Goal: Task Accomplishment & Management: Use online tool/utility

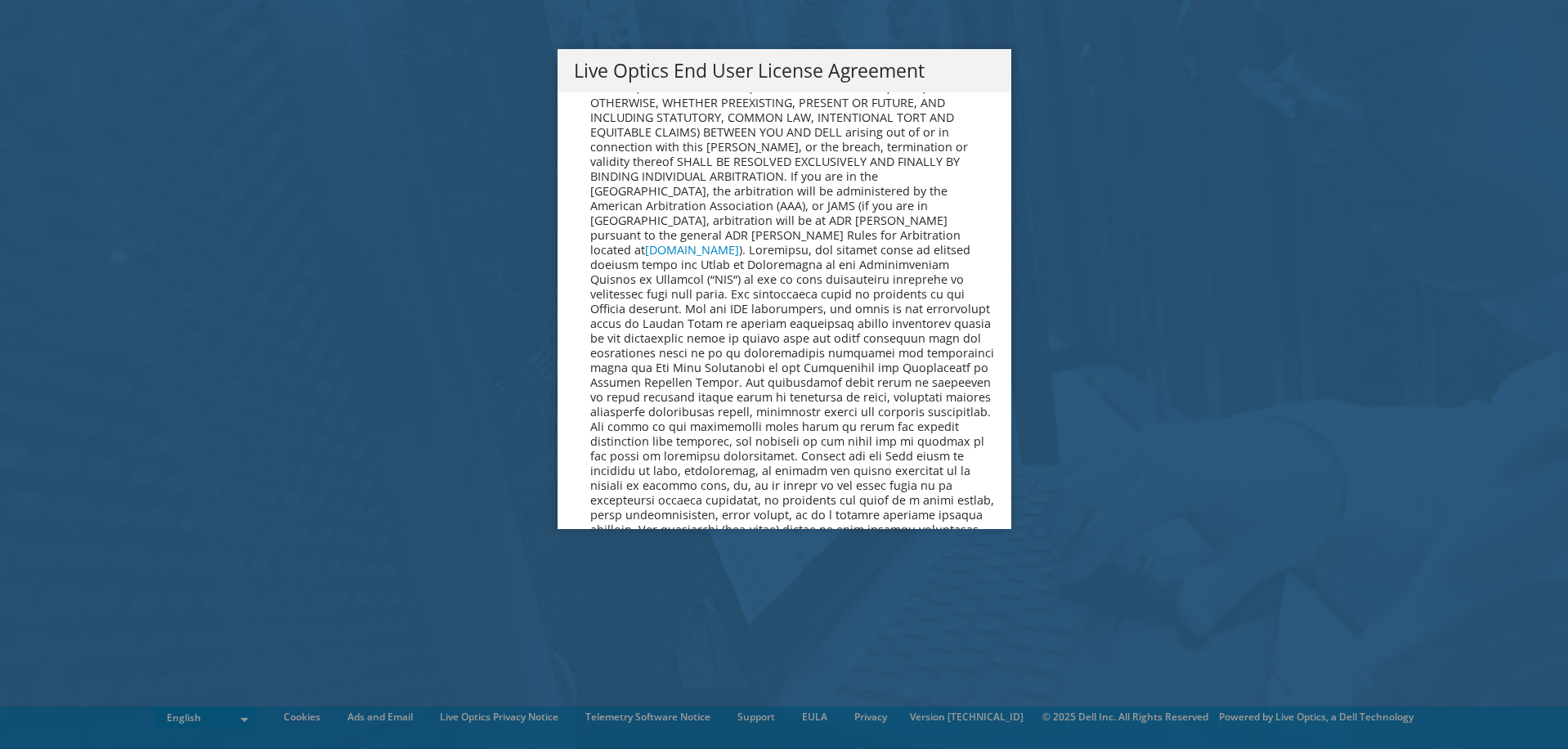
scroll to position [6185, 0]
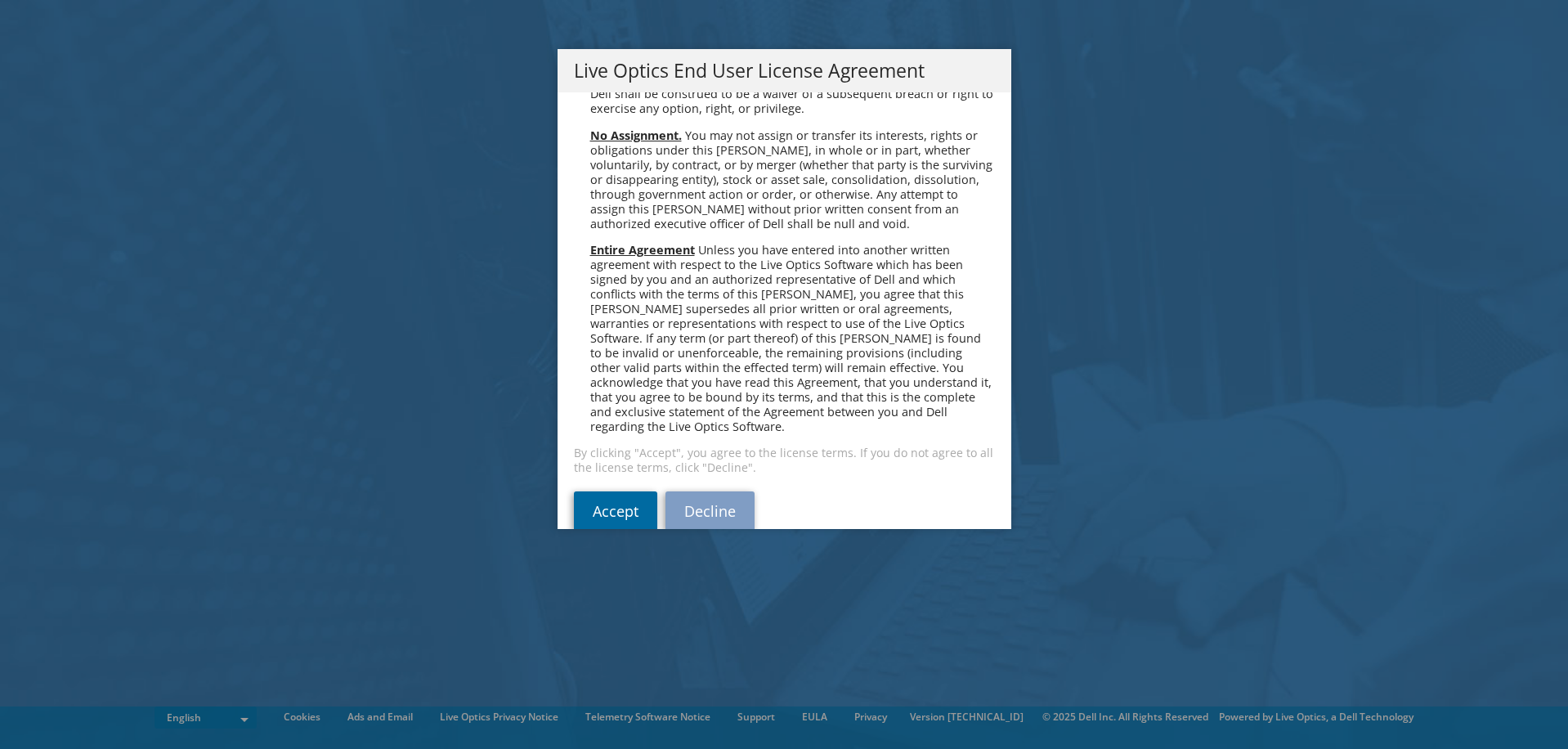
click at [593, 492] on link "Accept" at bounding box center [615, 511] width 83 height 39
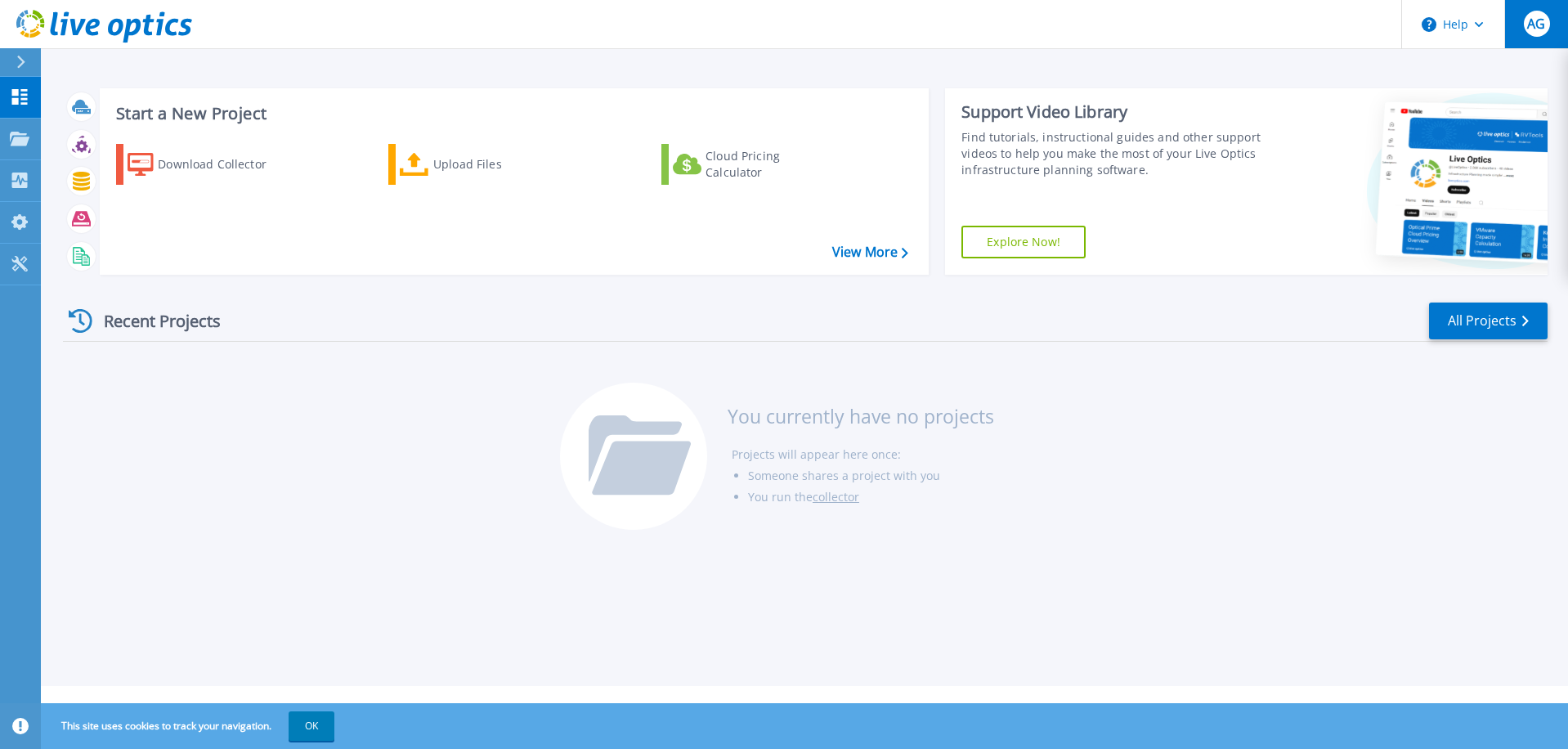
click at [1534, 22] on span "AG" at bounding box center [1536, 23] width 18 height 13
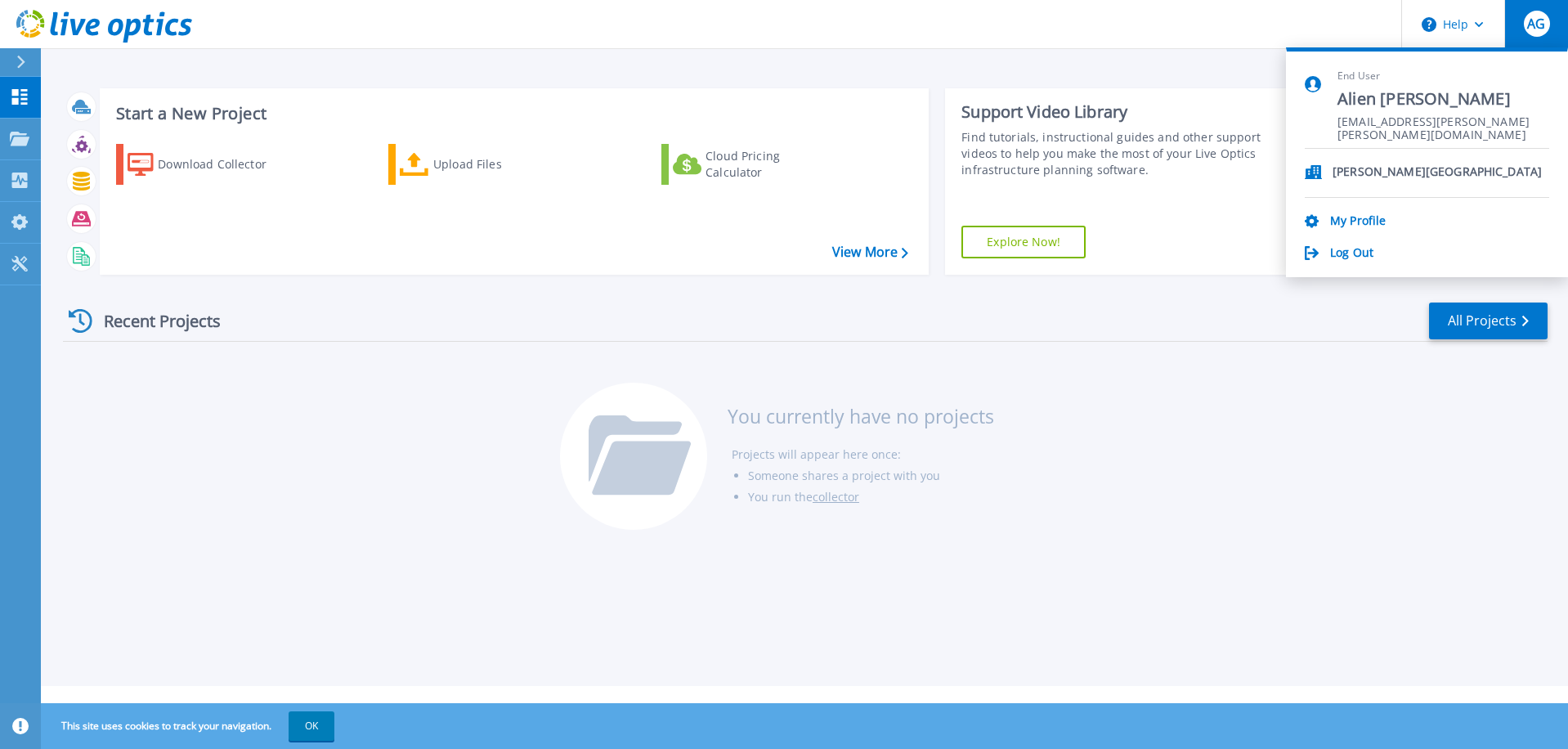
click at [1296, 419] on div "Recent Projects All Projects You currently have no projects Projects will appea…" at bounding box center [805, 417] width 1485 height 259
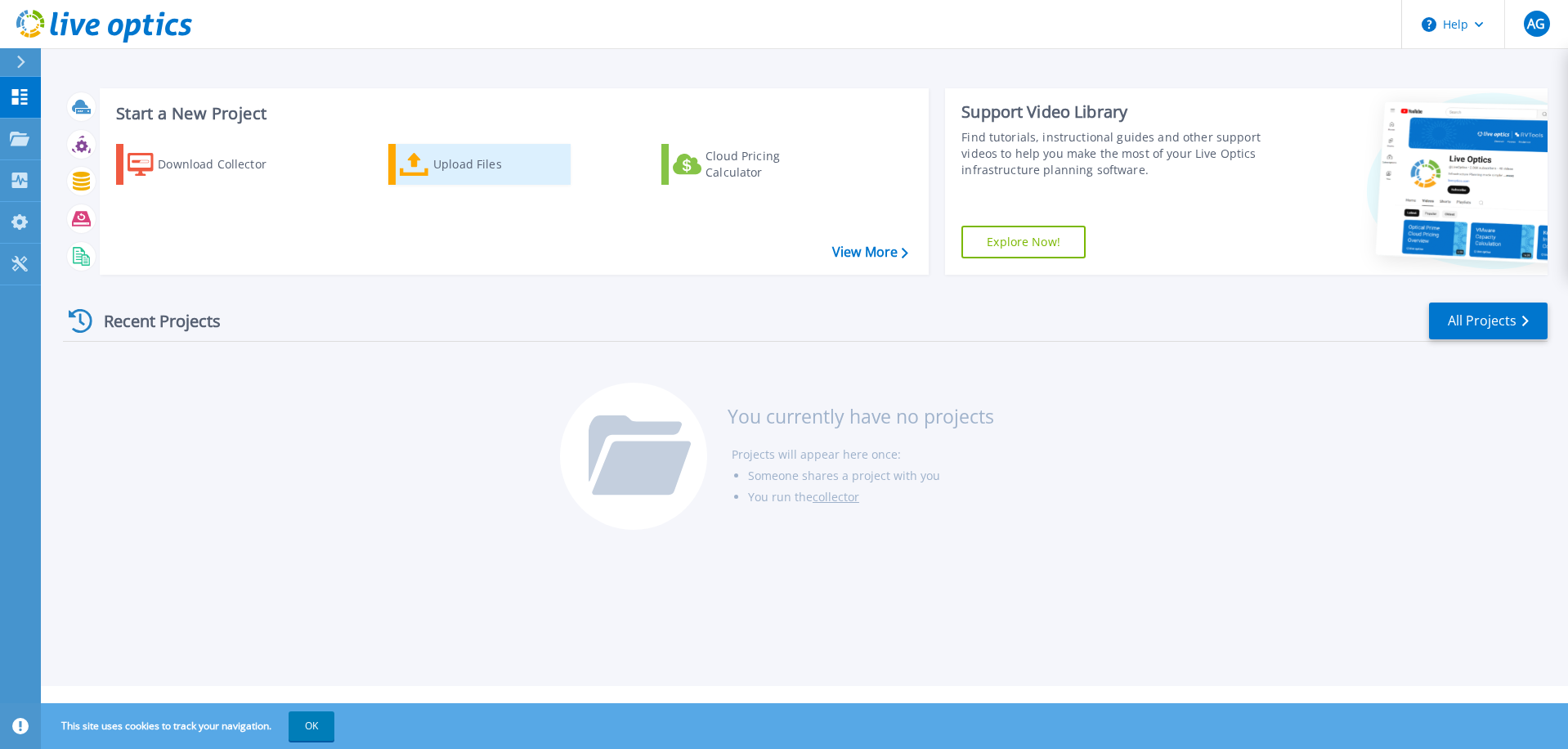
click at [437, 172] on div "Upload Files" at bounding box center [499, 164] width 131 height 33
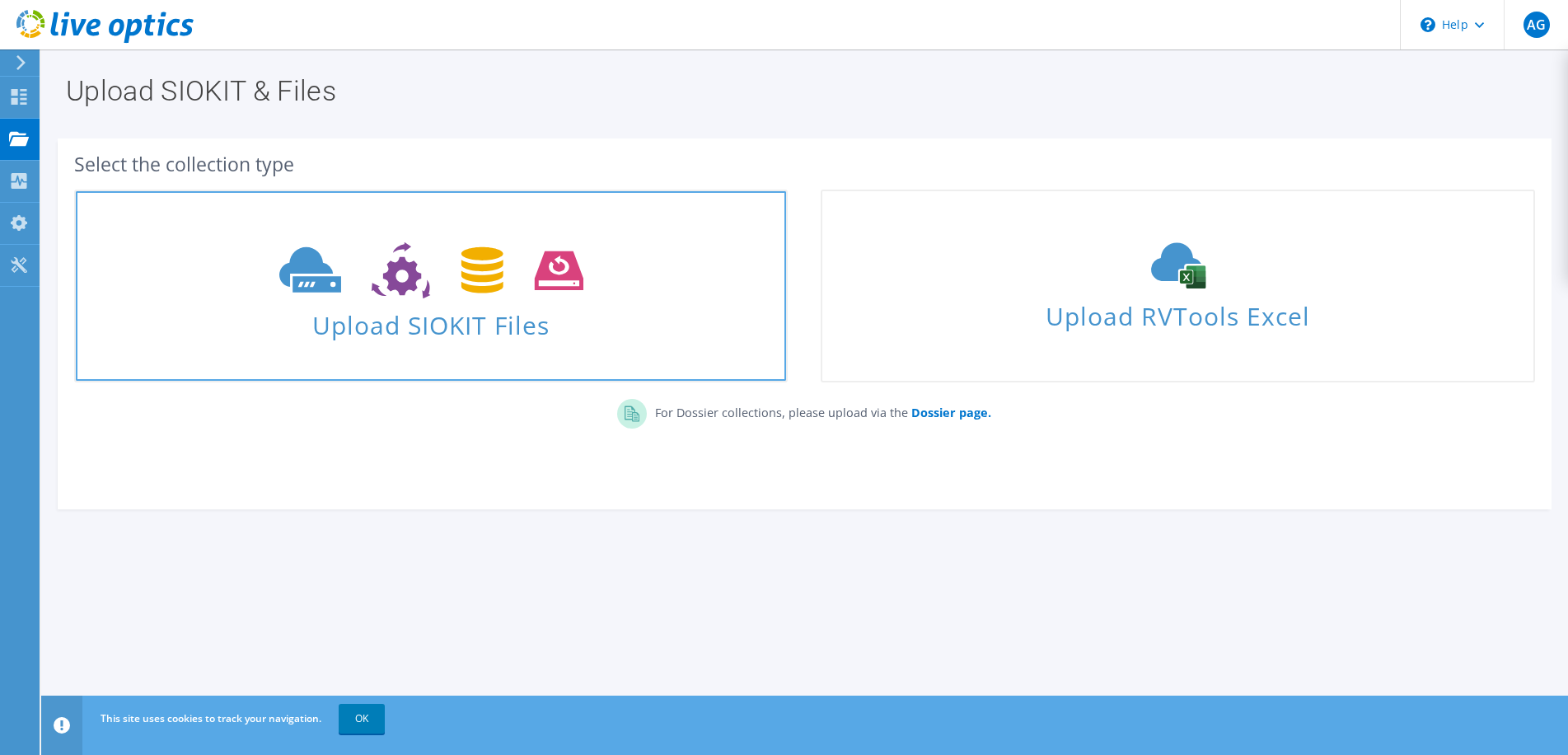
click at [505, 336] on span "Upload SIOKIT Files" at bounding box center [431, 321] width 710 height 36
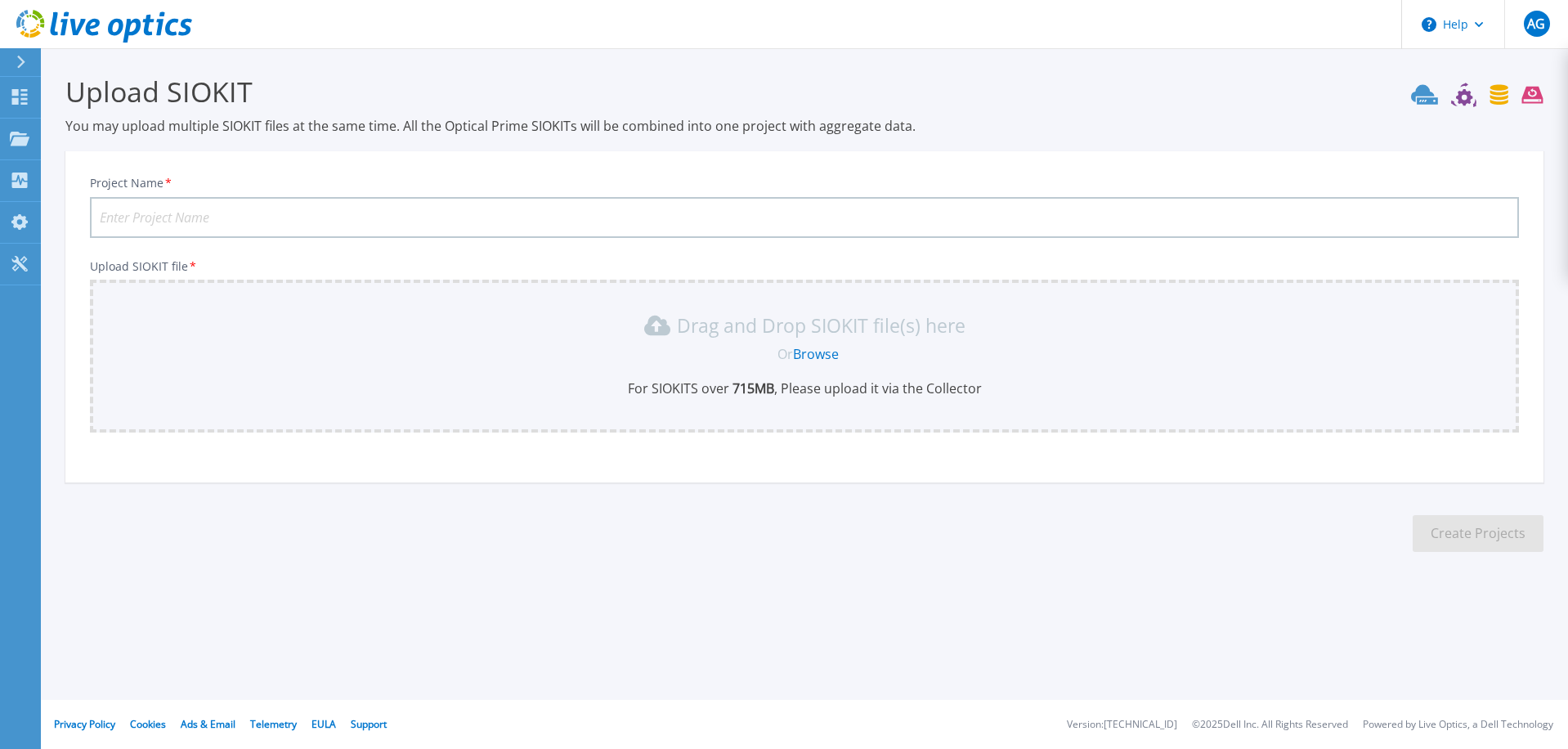
click at [196, 211] on input "Project Name *" at bounding box center [804, 217] width 1429 height 41
type input "B"
type input "BCCVCSA02"
click at [645, 401] on div "Drag and Drop SIOKIT file(s) here Or Browse For SIOKITS over 715 MB , Please up…" at bounding box center [804, 356] width 1429 height 153
click at [816, 350] on link "Browse" at bounding box center [816, 354] width 46 height 18
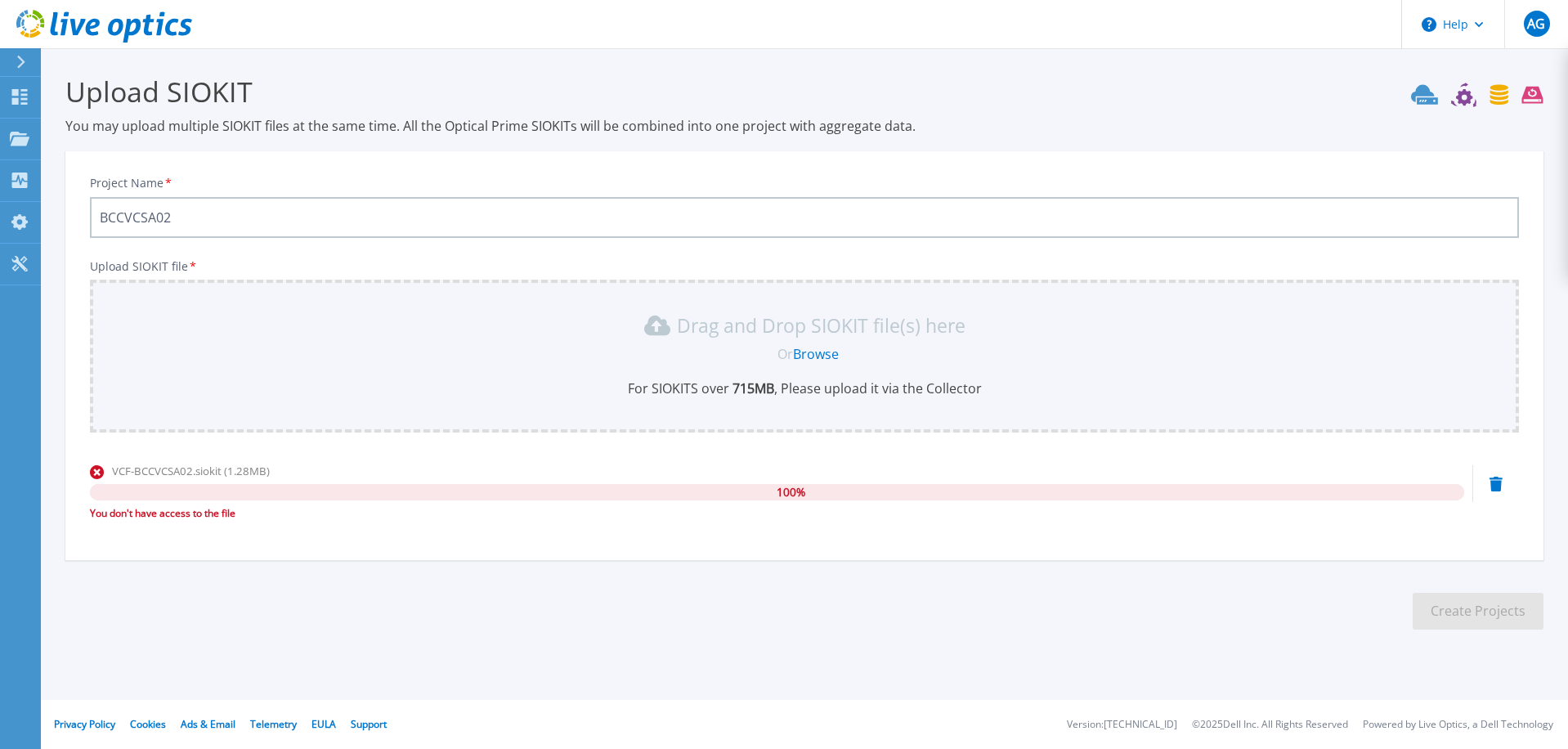
click at [818, 353] on link "Browse" at bounding box center [816, 354] width 46 height 18
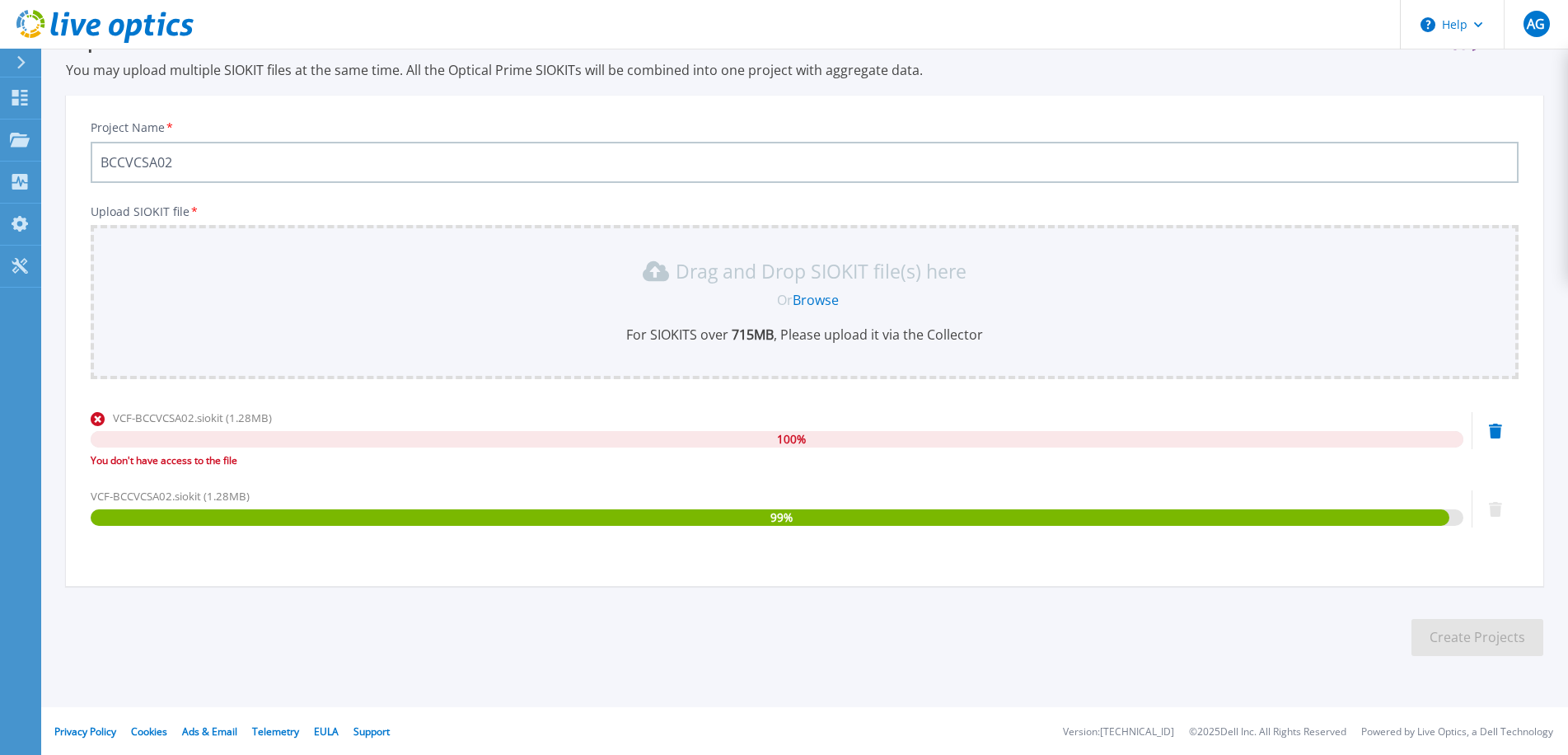
scroll to position [59, 0]
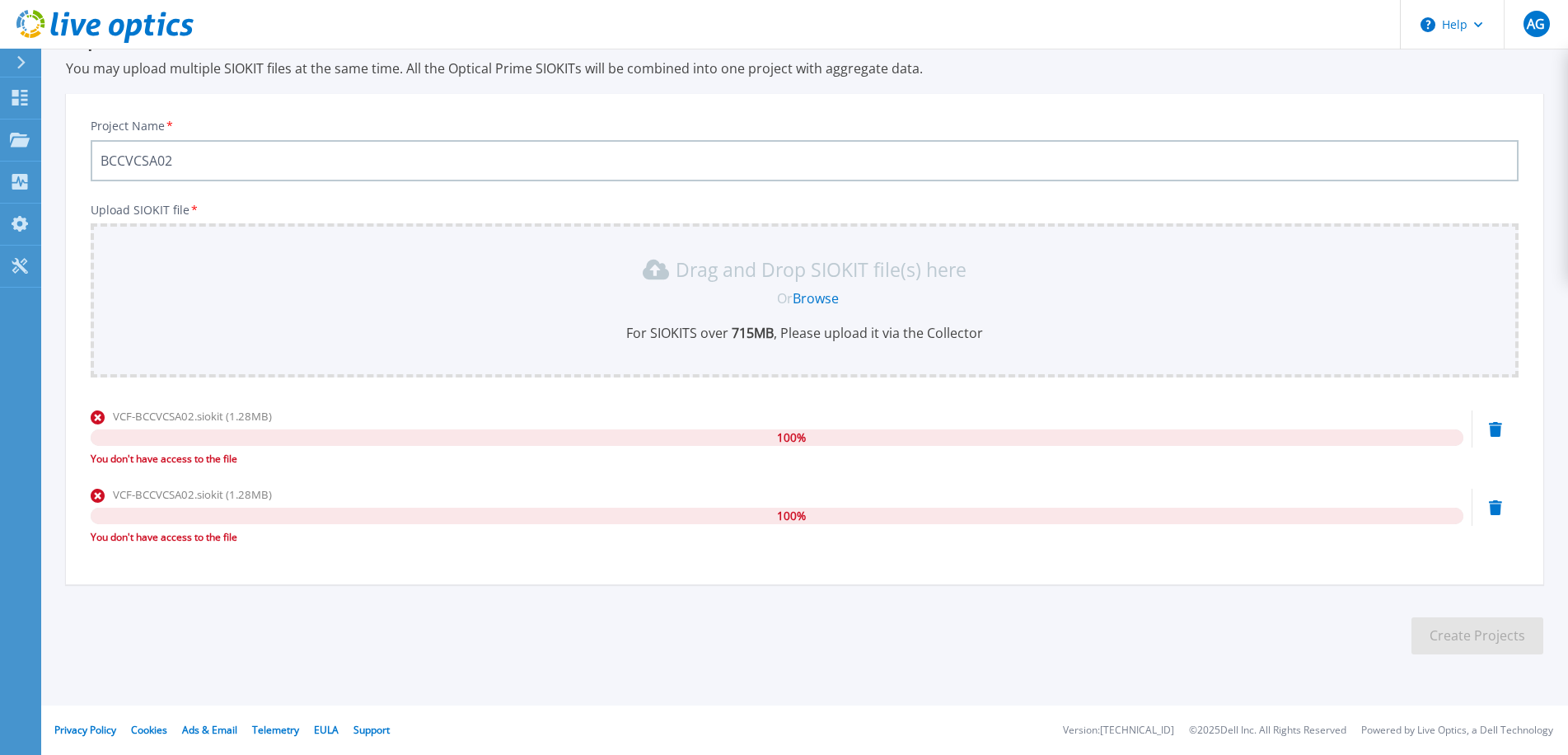
drag, startPoint x: 1499, startPoint y: 512, endPoint x: 1496, endPoint y: 483, distance: 29.2
click at [1499, 512] on icon at bounding box center [1495, 507] width 13 height 15
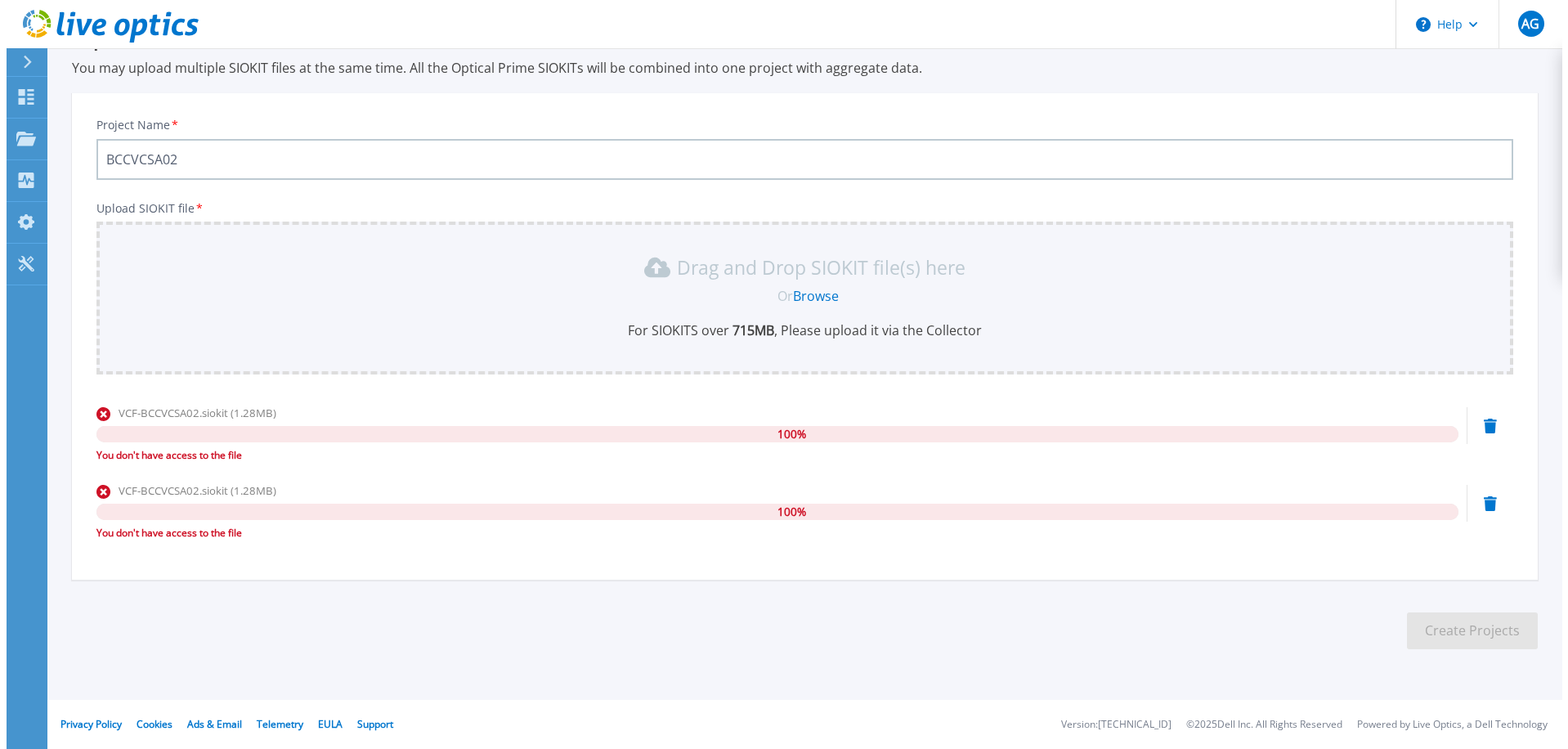
scroll to position [0, 0]
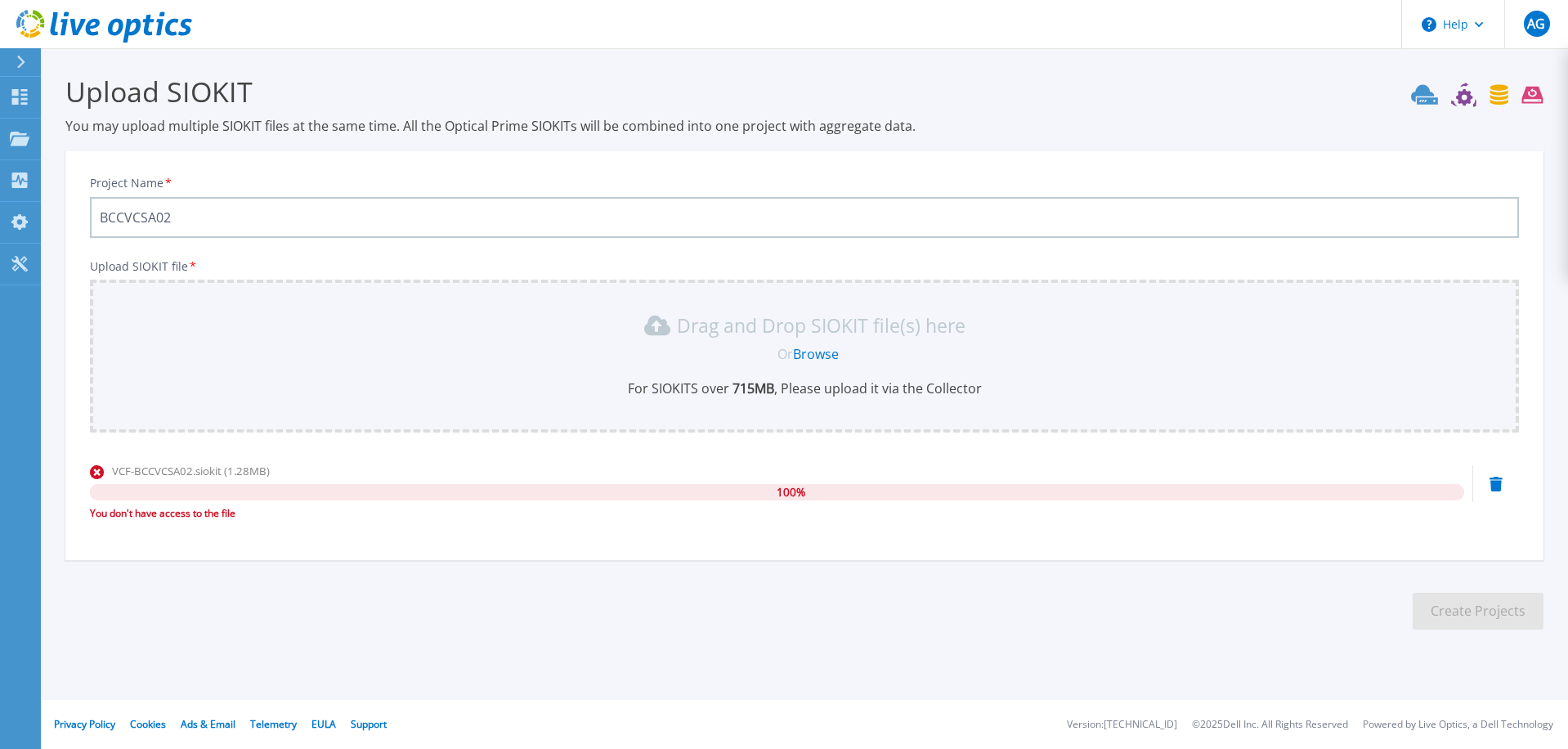
drag, startPoint x: 1489, startPoint y: 469, endPoint x: 1492, endPoint y: 480, distance: 11.4
click at [1492, 480] on div "VCF-BCCVCSA02.siokit (1.28MB) 100 % You don't have access to the file" at bounding box center [804, 497] width 1429 height 70
click at [1492, 480] on icon at bounding box center [1496, 484] width 13 height 15
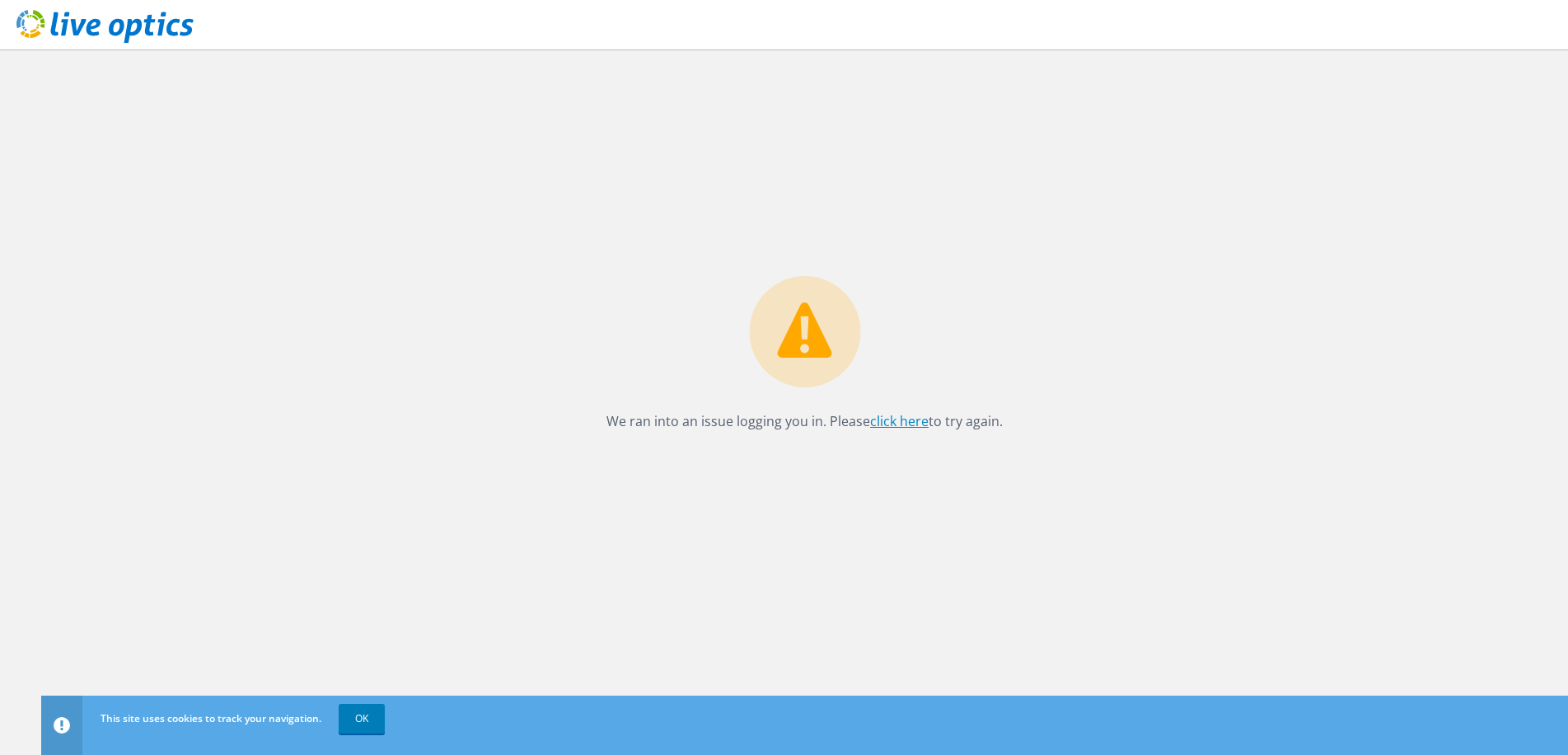
click at [903, 425] on link "click here" at bounding box center [900, 421] width 59 height 18
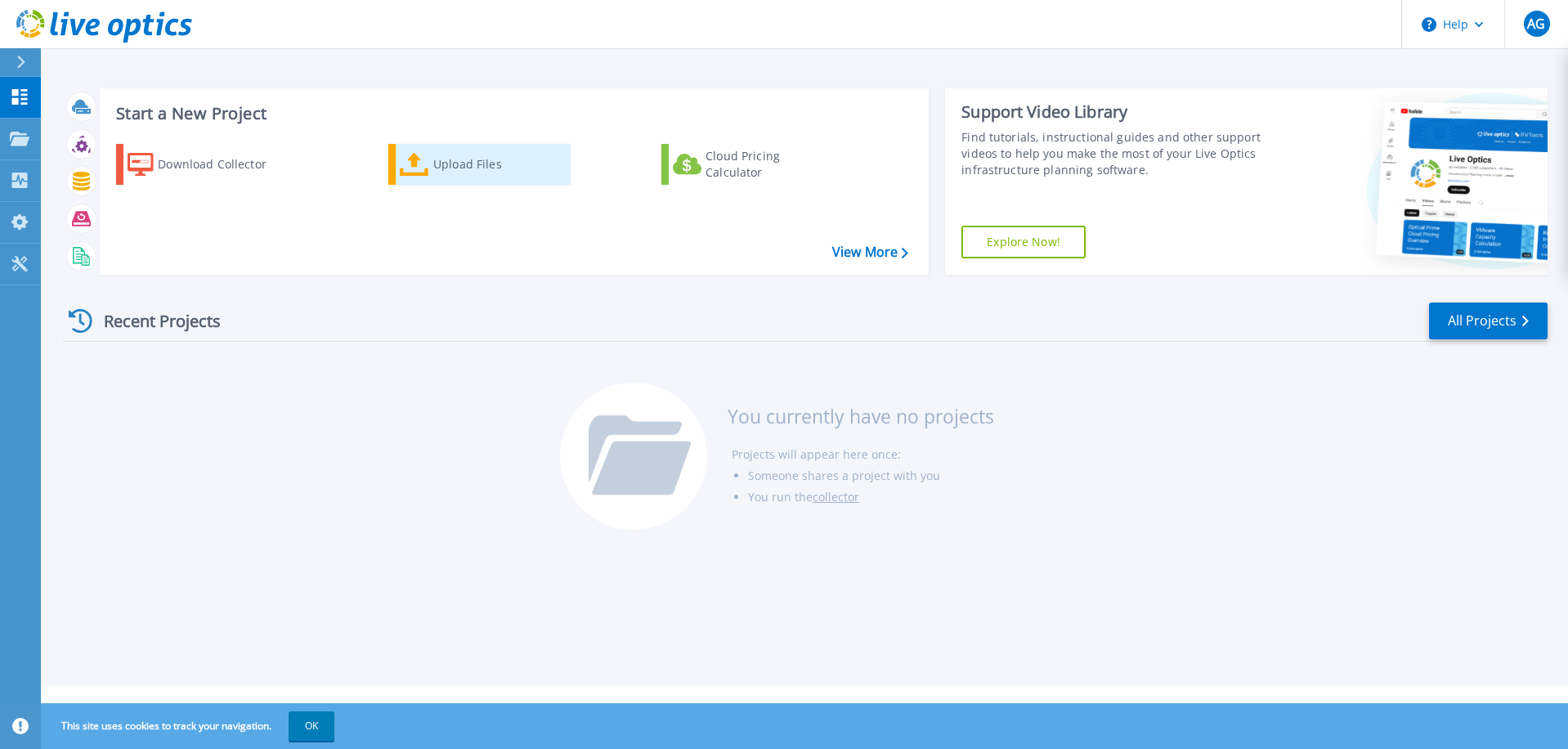
click at [456, 176] on div "Upload Files" at bounding box center [499, 164] width 131 height 33
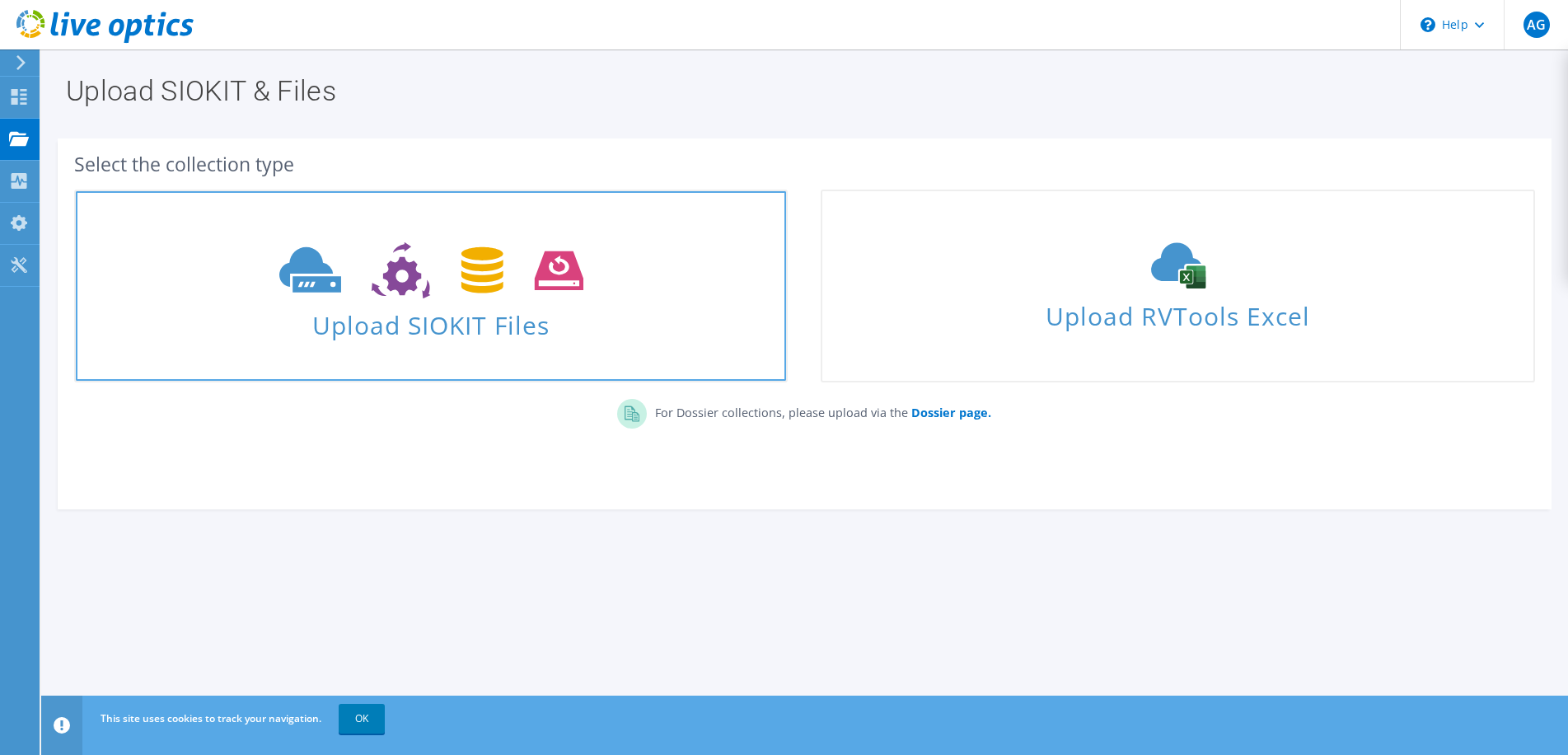
click at [498, 285] on use at bounding box center [432, 271] width 304 height 57
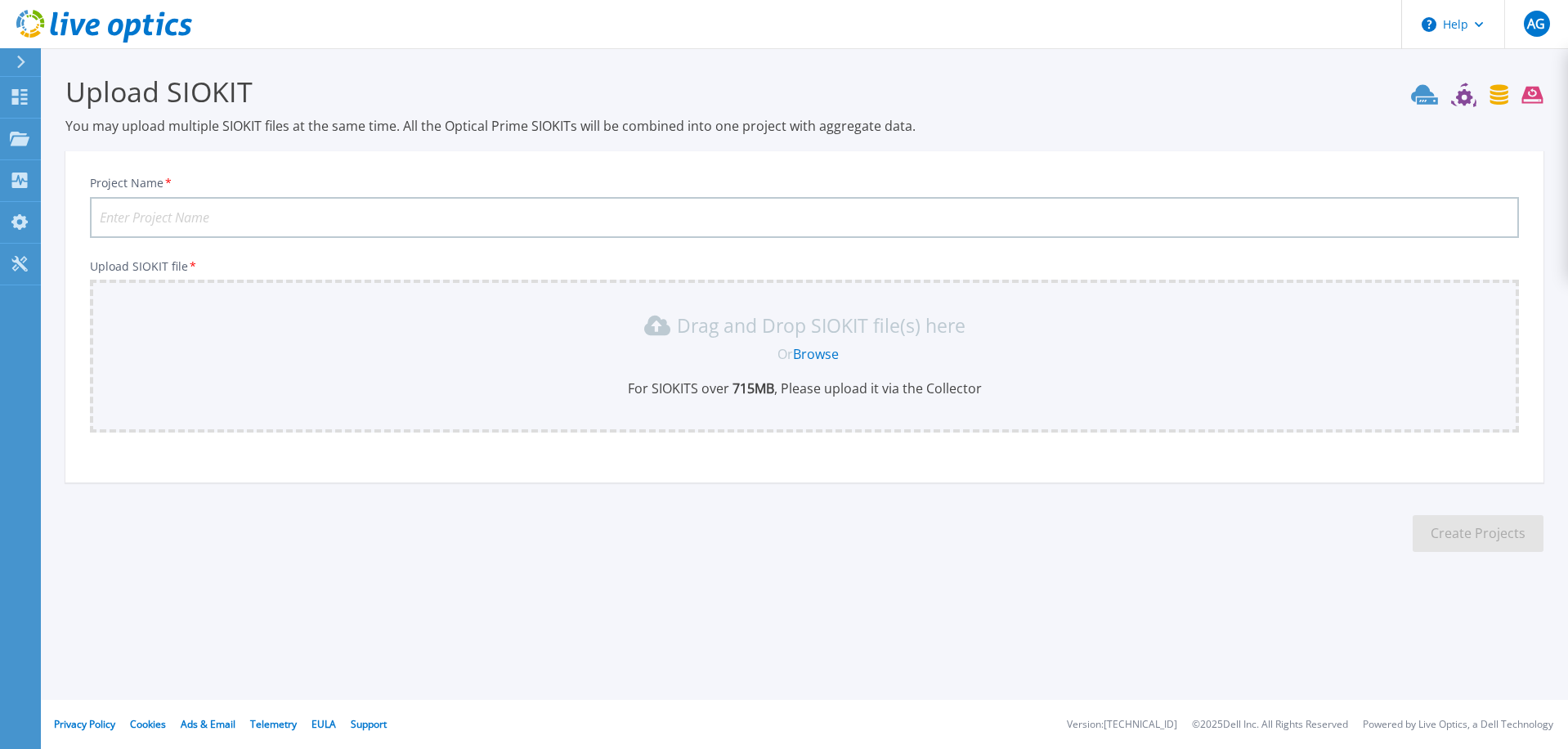
click at [235, 227] on input "Project Name *" at bounding box center [804, 217] width 1429 height 41
type input "BCCVCSA02"
click at [826, 354] on link "Browse" at bounding box center [816, 354] width 46 height 18
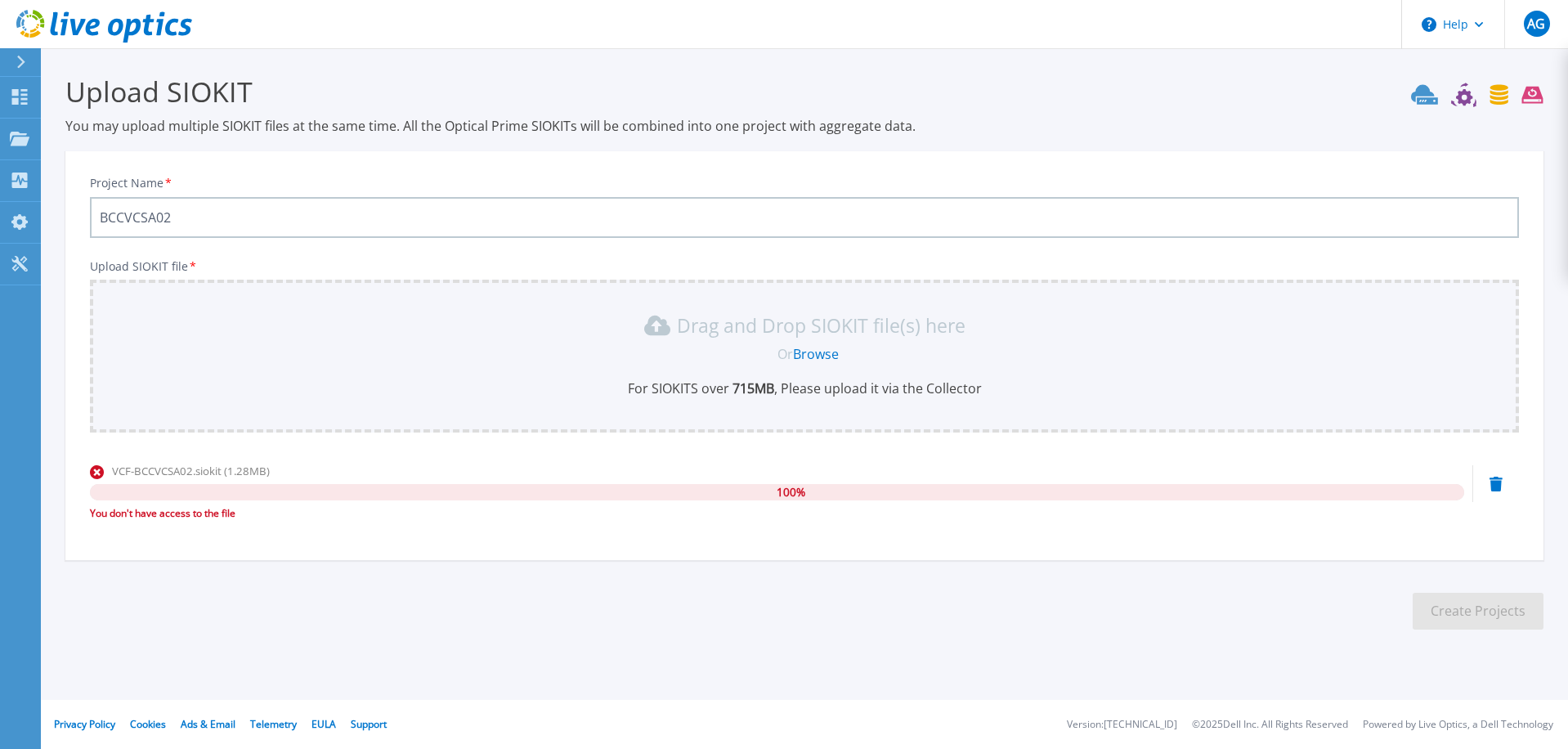
click at [1497, 483] on icon at bounding box center [1496, 484] width 13 height 15
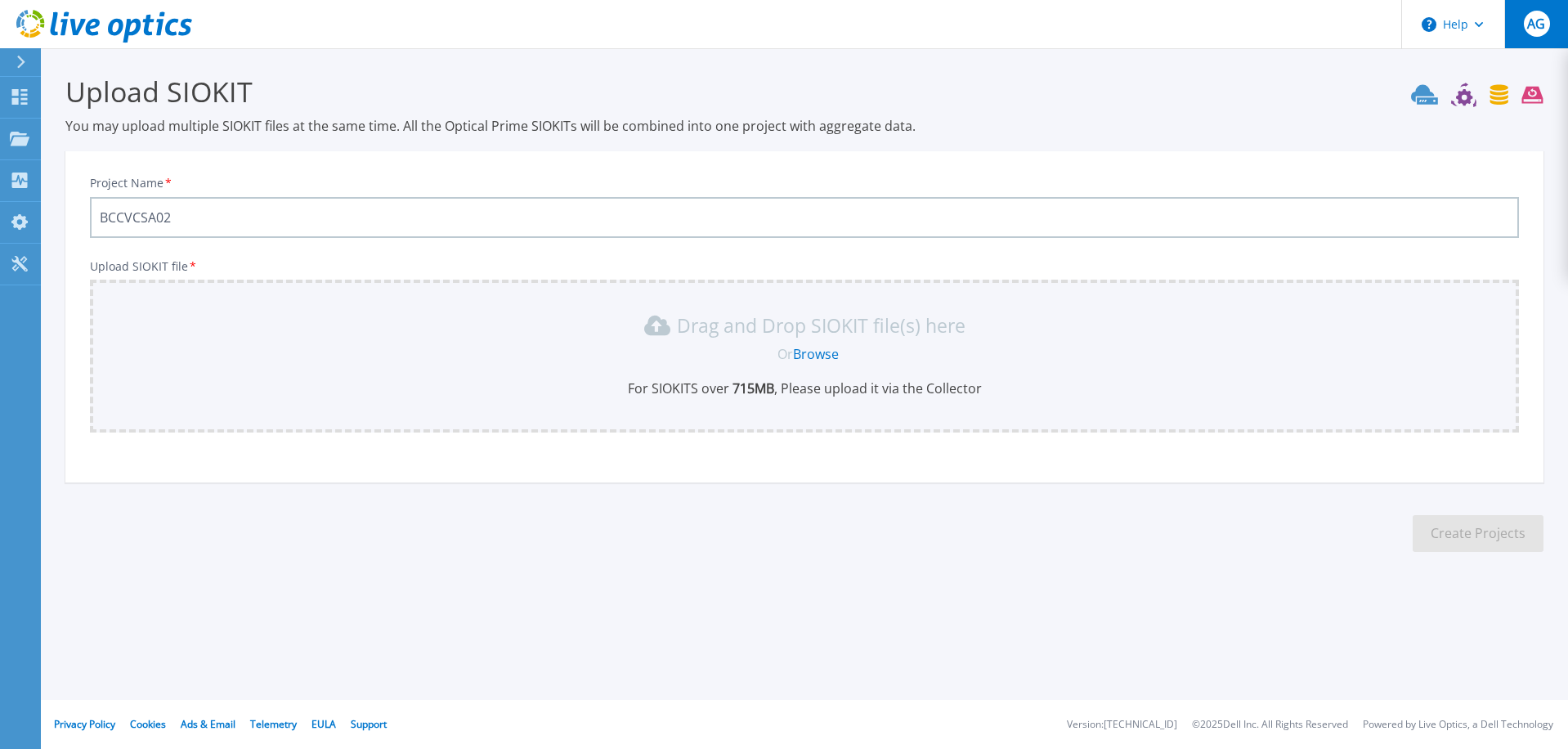
click at [1538, 30] on span "AG" at bounding box center [1536, 23] width 18 height 13
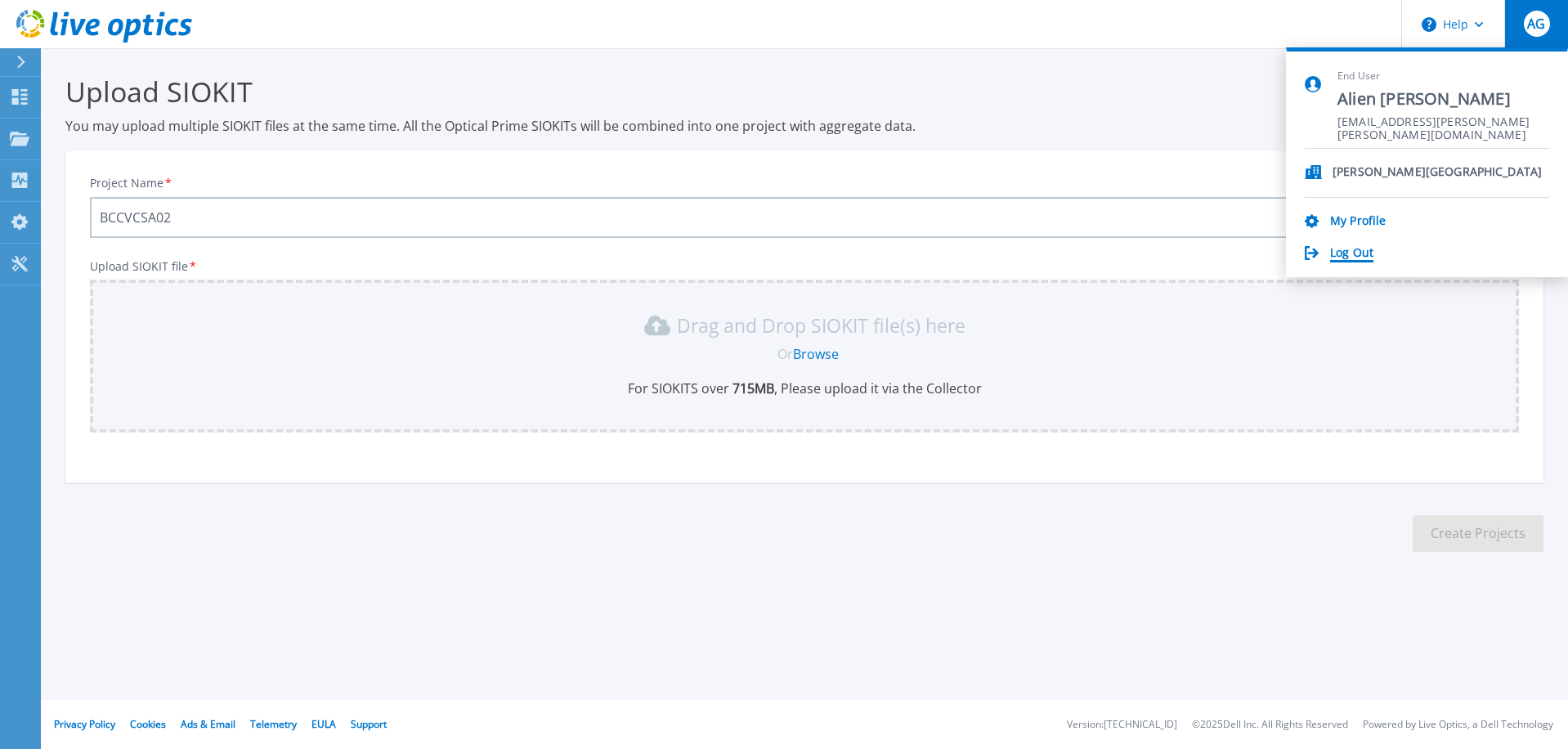
click at [1369, 256] on link "Log Out" at bounding box center [1352, 254] width 43 height 16
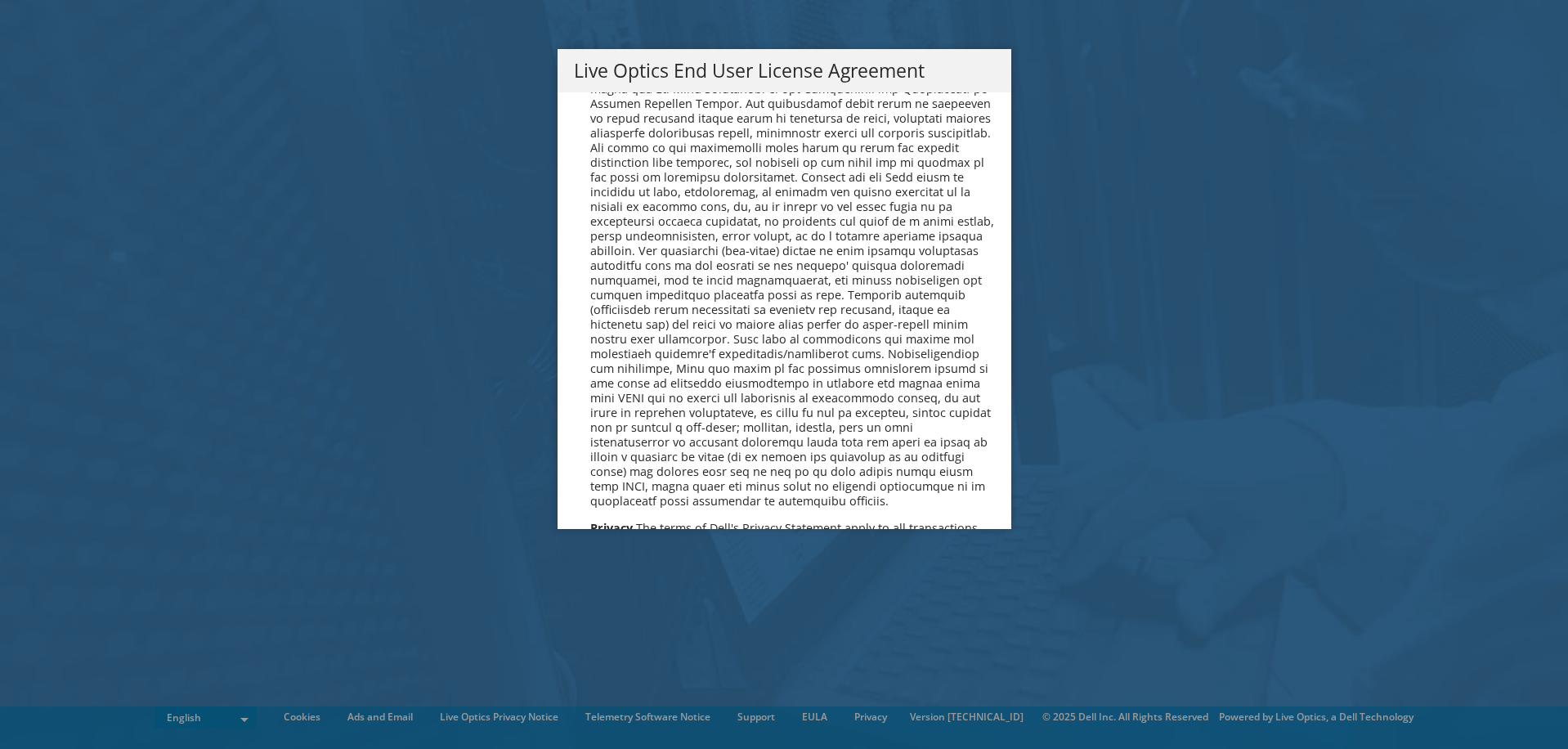
scroll to position [6185, 0]
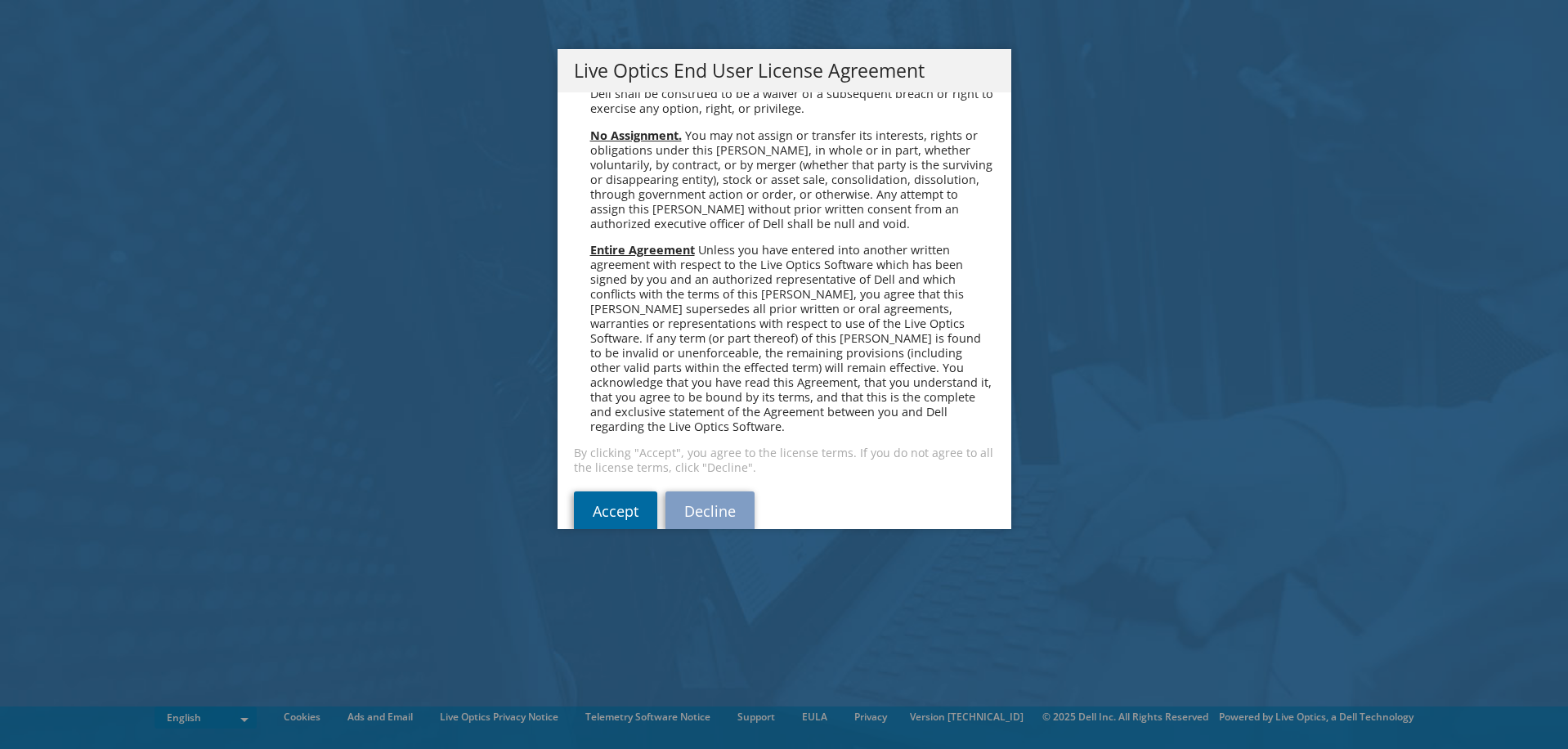
click at [629, 492] on link "Accept" at bounding box center [615, 511] width 83 height 39
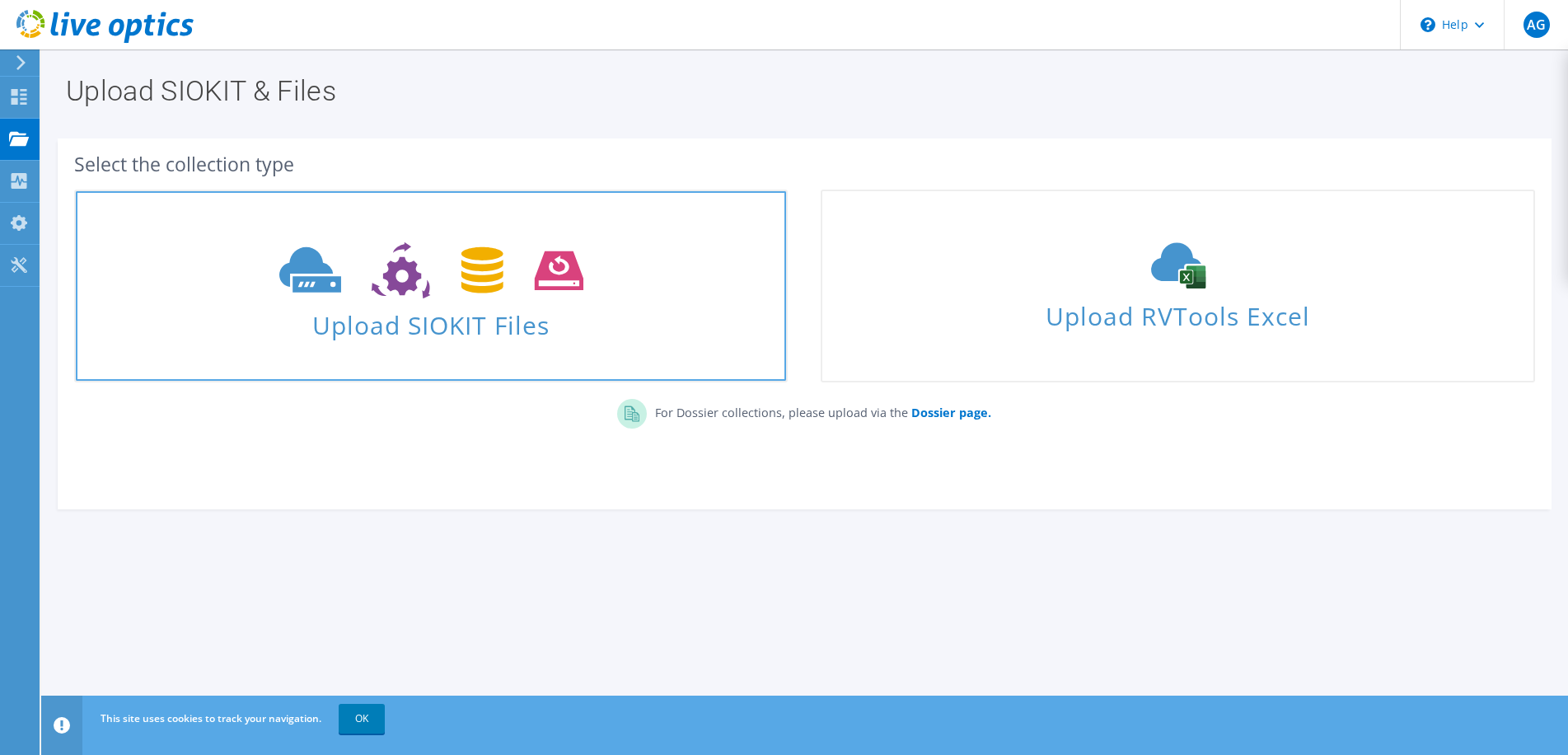
drag, startPoint x: 329, startPoint y: 292, endPoint x: 386, endPoint y: 283, distance: 57.7
click at [331, 292] on use at bounding box center [432, 271] width 304 height 57
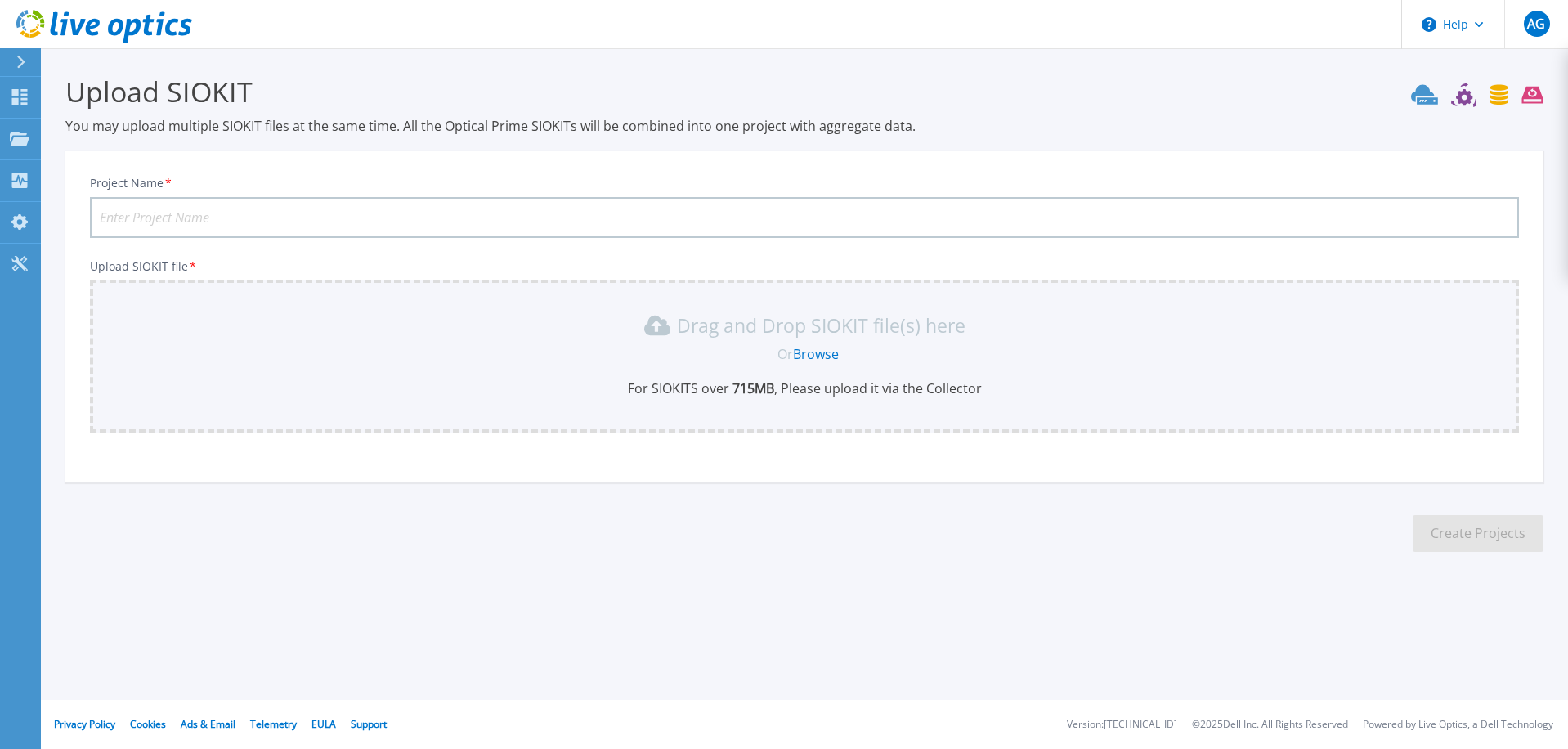
click at [356, 206] on input "Project Name *" at bounding box center [804, 217] width 1429 height 41
type input "BCCVCSA02"
click at [815, 357] on link "Browse" at bounding box center [816, 354] width 46 height 18
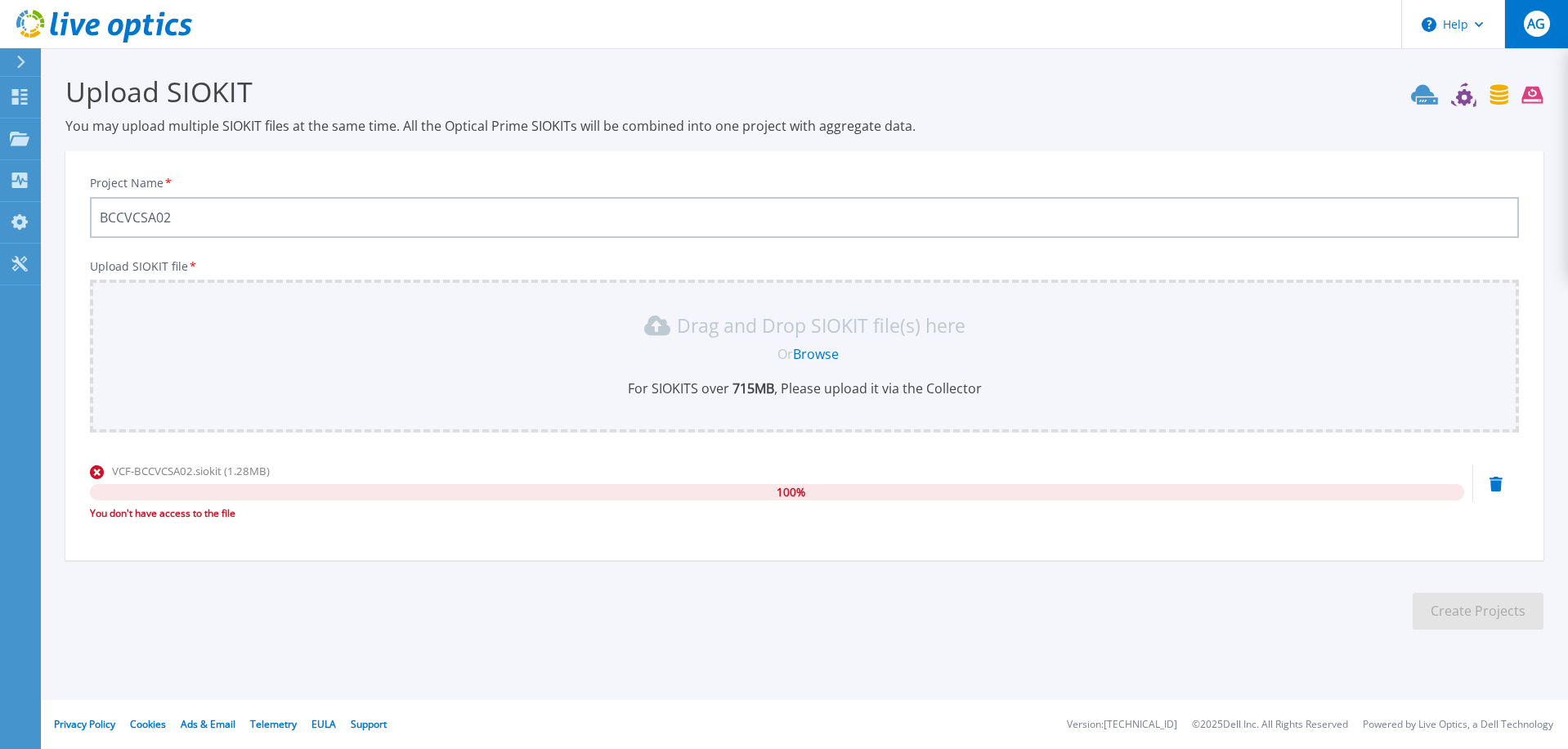
click at [1539, 38] on button "AG" at bounding box center [1536, 24] width 64 height 49
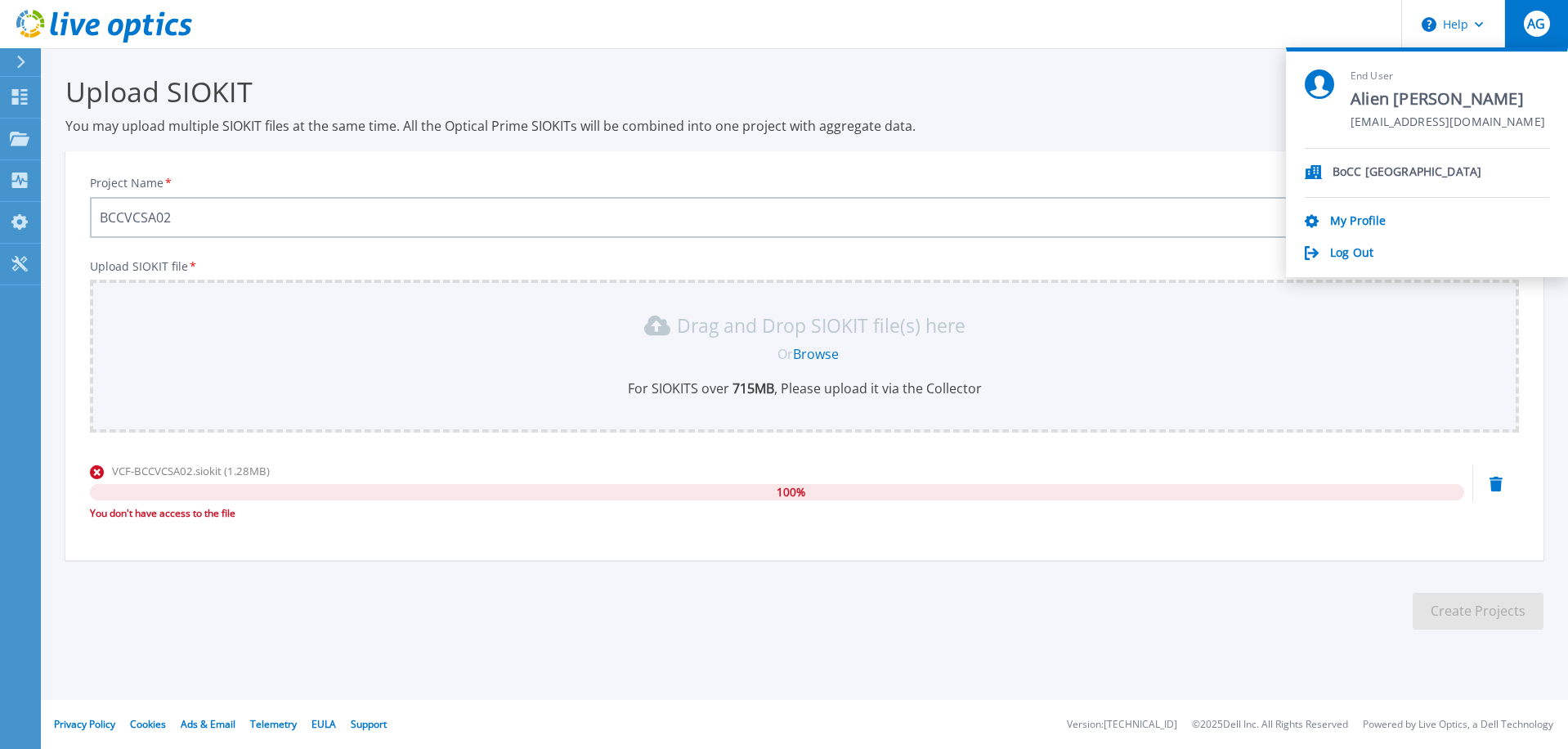
click at [1496, 514] on div "VCF-BCCVCSA02.siokit (1.28MB) 100 % You don't have access to the file" at bounding box center [804, 497] width 1429 height 70
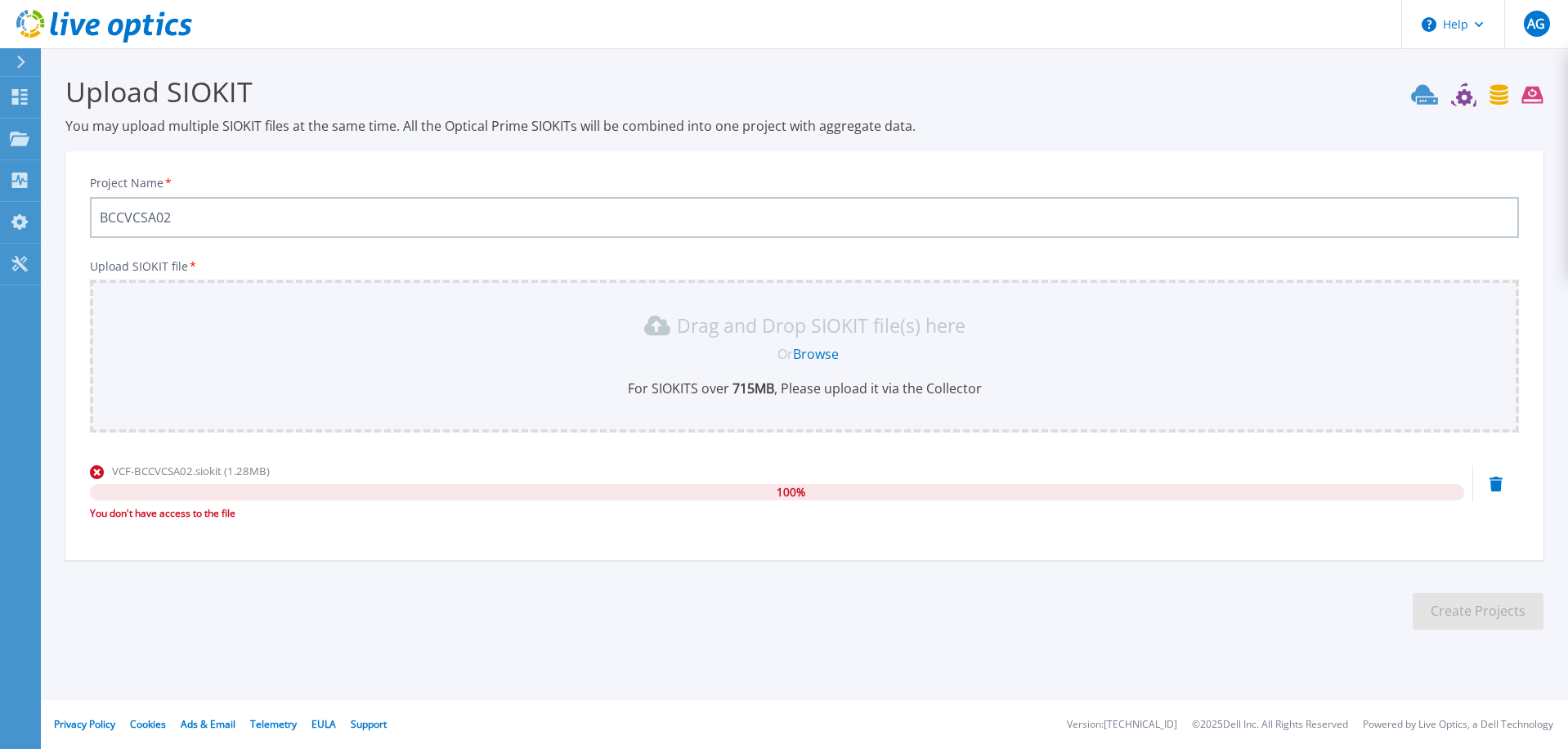
click at [1497, 486] on icon at bounding box center [1496, 484] width 13 height 15
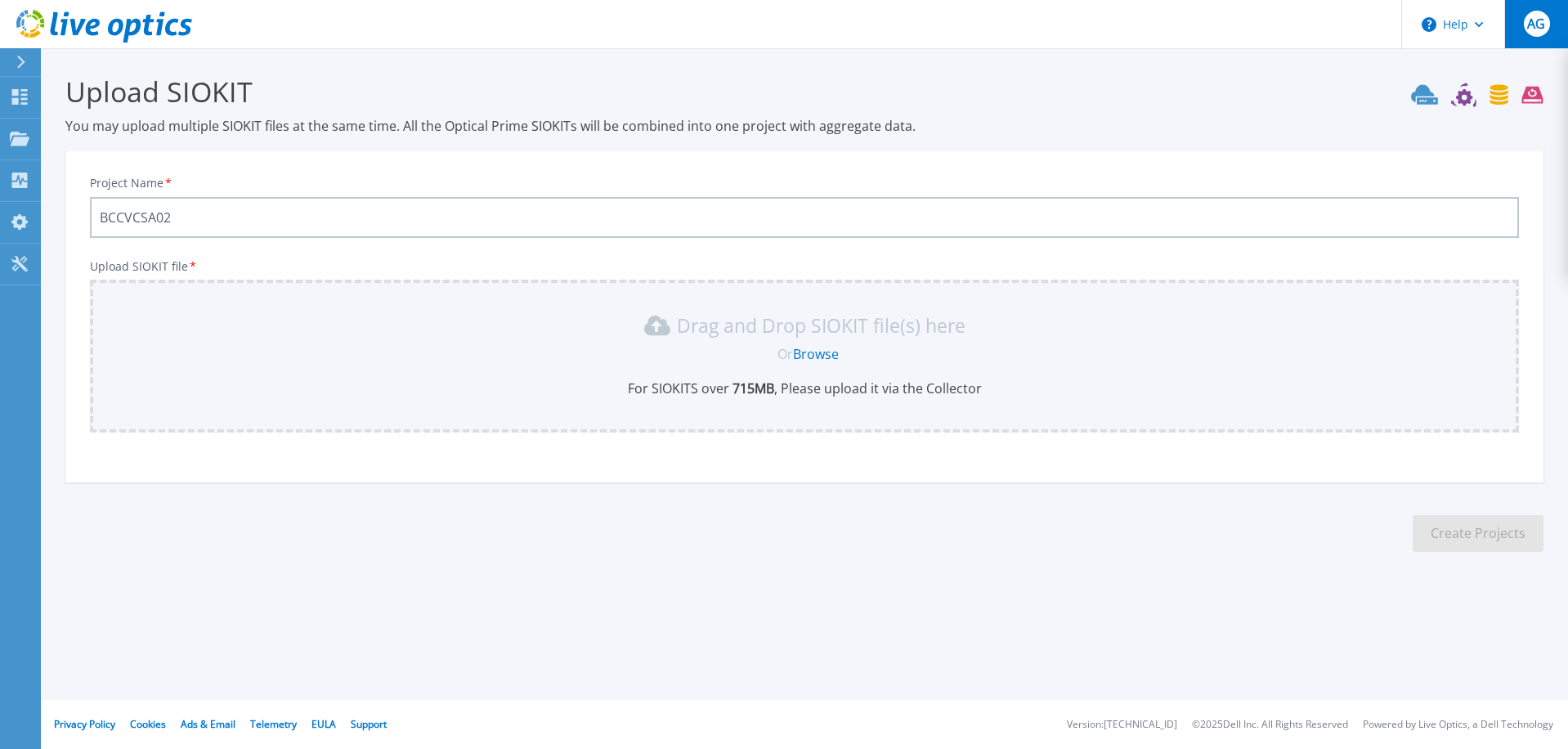
click at [1536, 30] on span "AG" at bounding box center [1536, 23] width 18 height 13
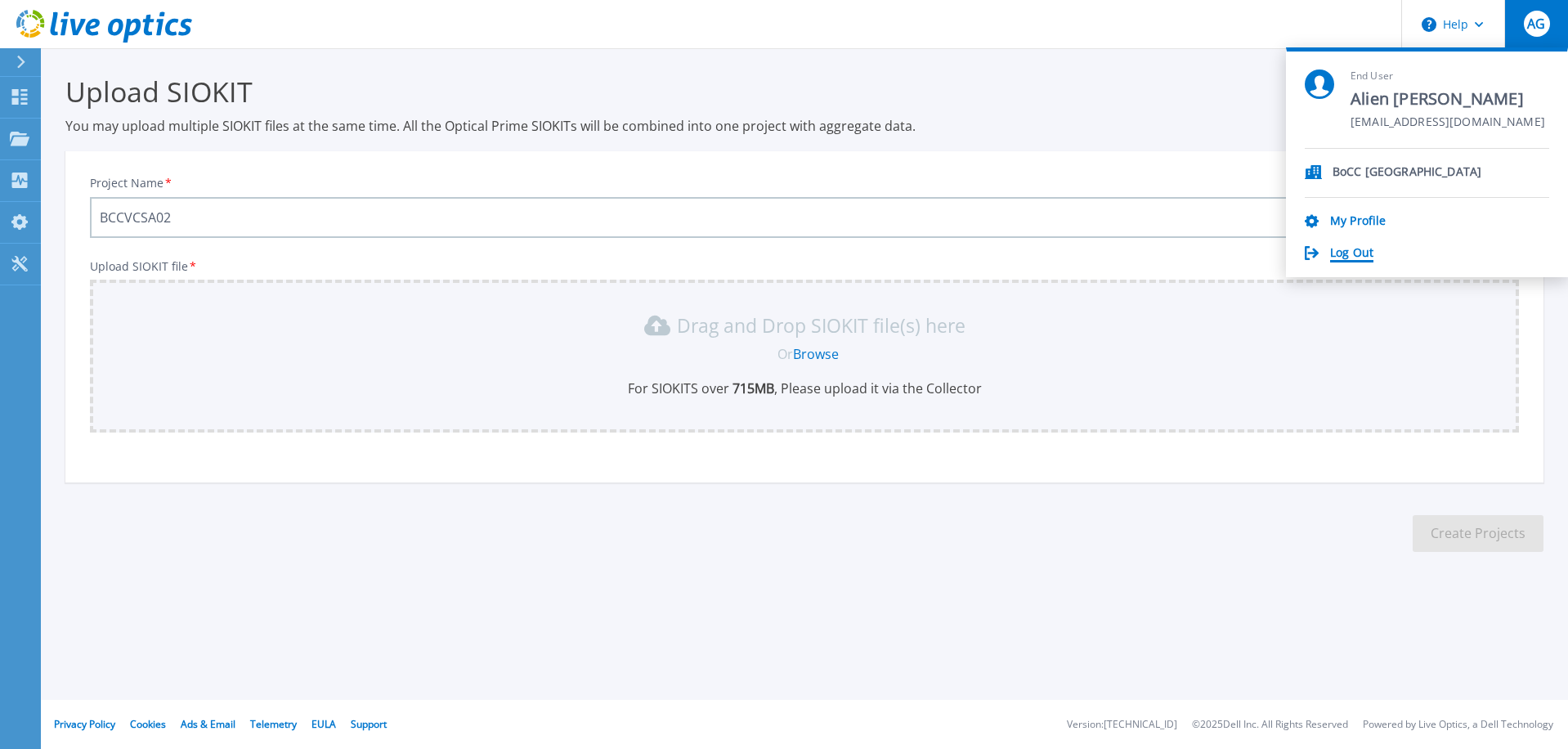
click at [1365, 257] on link "Log Out" at bounding box center [1352, 254] width 43 height 16
